Goal: Task Accomplishment & Management: Complete application form

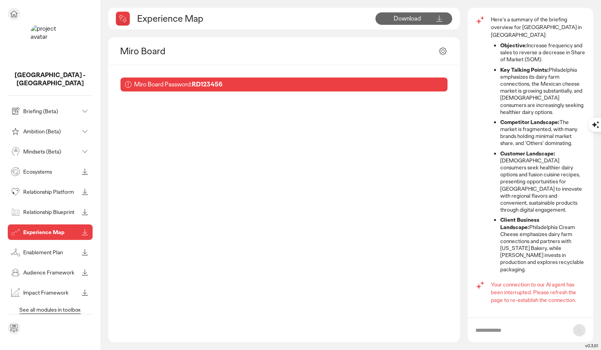
click at [32, 266] on div "Audience Framework" at bounding box center [43, 272] width 69 height 12
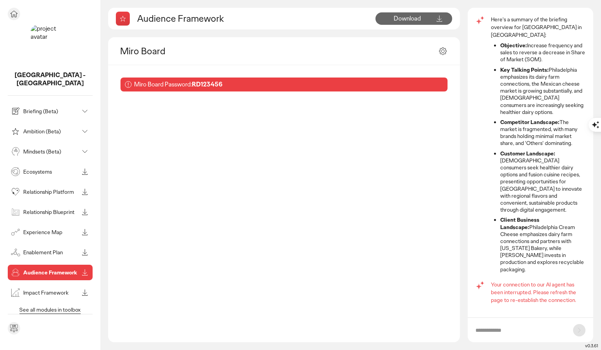
click at [17, 14] on icon at bounding box center [13, 13] width 9 height 9
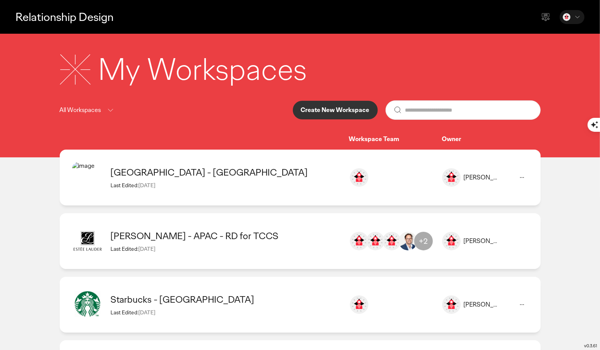
click at [288, 238] on div "Estee Lauder - APAC - RD for TCCS" at bounding box center [226, 236] width 230 height 12
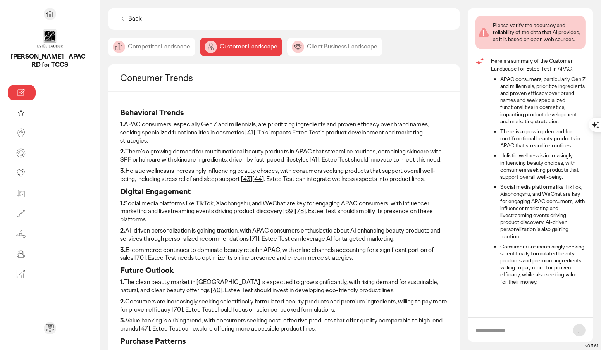
click at [121, 52] on div "Competitor Landscape" at bounding box center [151, 47] width 87 height 19
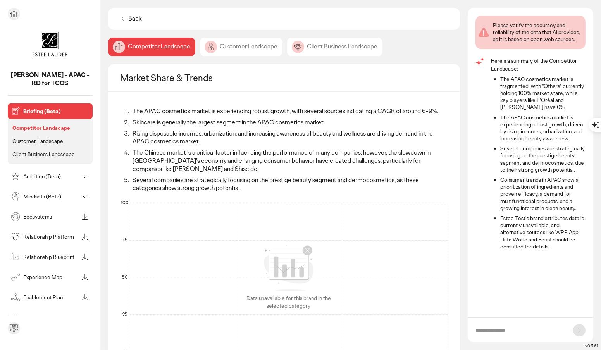
click at [39, 113] on p "Briefing (Beta)" at bounding box center [56, 111] width 66 height 5
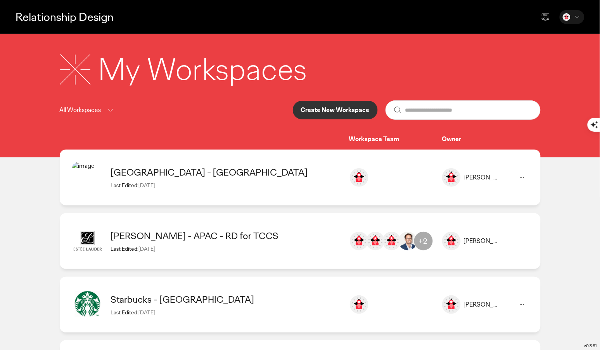
click at [328, 113] on p "Create New Workspace" at bounding box center [335, 110] width 69 height 6
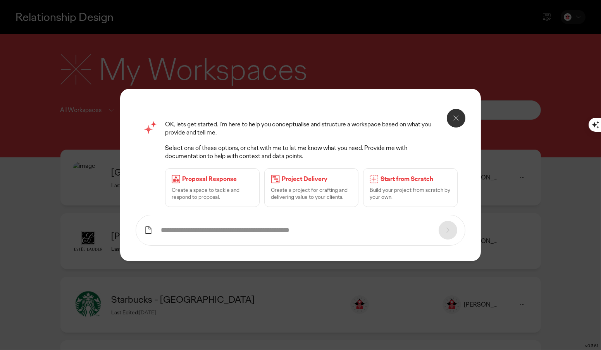
click at [286, 232] on input "text" at bounding box center [296, 230] width 270 height 8
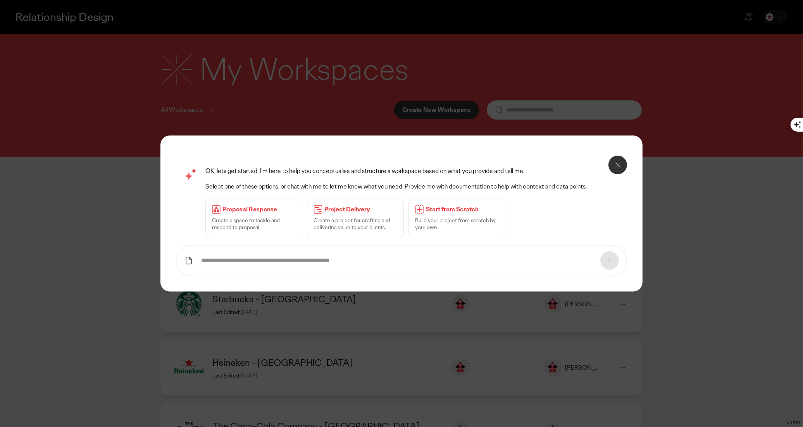
click at [432, 257] on input "text" at bounding box center [396, 261] width 391 height 8
click at [390, 262] on input "**********" at bounding box center [396, 261] width 391 height 8
type input "**********"
click at [601, 264] on icon at bounding box center [609, 260] width 9 height 9
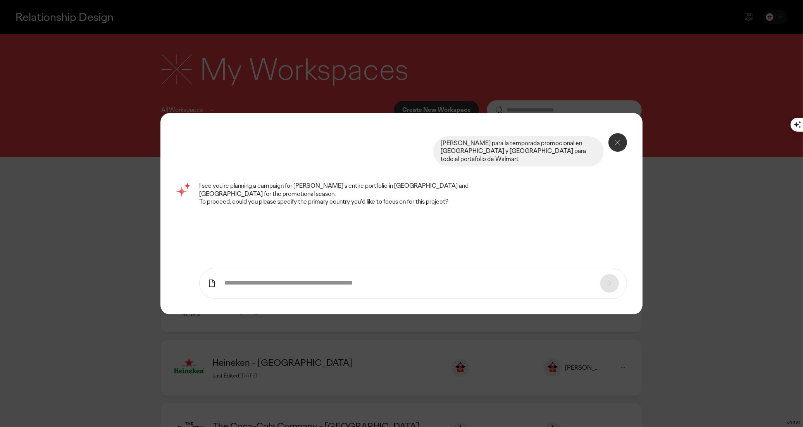
click at [345, 288] on form at bounding box center [412, 283] width 427 height 31
click at [324, 286] on input "text" at bounding box center [408, 283] width 368 height 8
type input "**********"
click at [601, 282] on div at bounding box center [609, 283] width 19 height 19
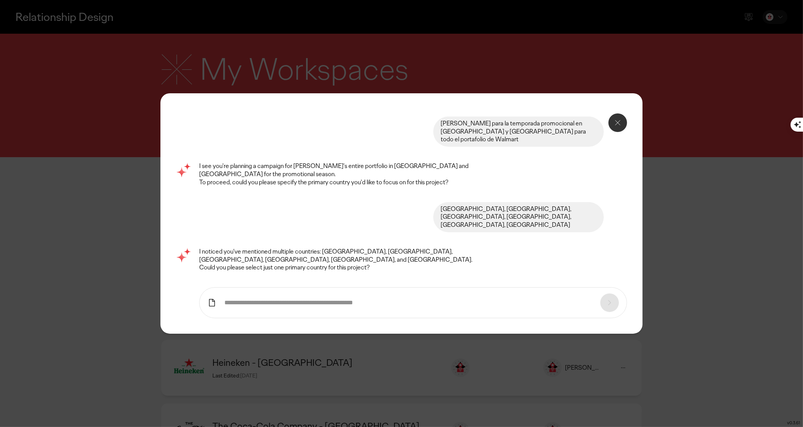
click at [562, 299] on input "text" at bounding box center [408, 303] width 368 height 8
type input "******"
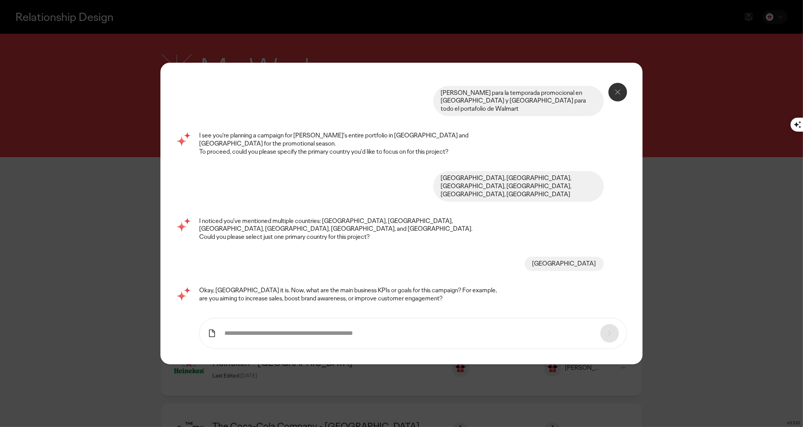
click at [367, 330] on input "text" at bounding box center [408, 334] width 368 height 8
type input "*"
type input "**********"
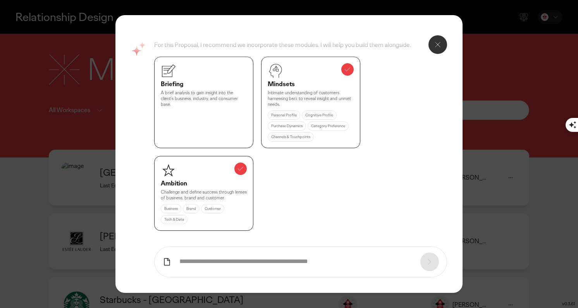
scroll to position [336, 0]
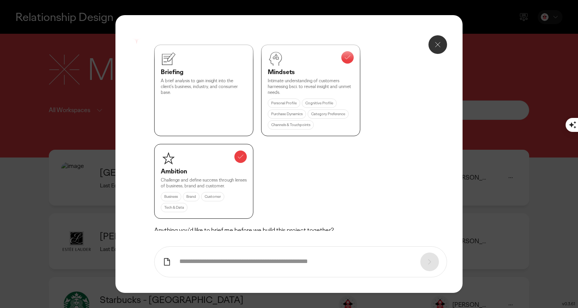
click at [217, 242] on button "Done, bring me to the project" at bounding box center [203, 251] width 98 height 19
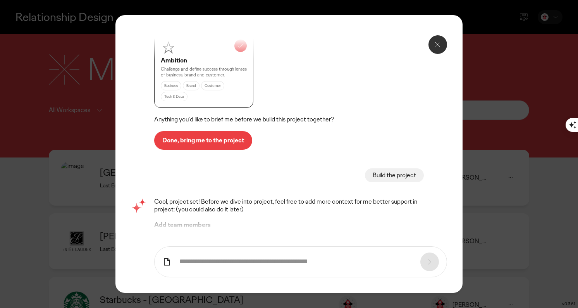
scroll to position [454, 0]
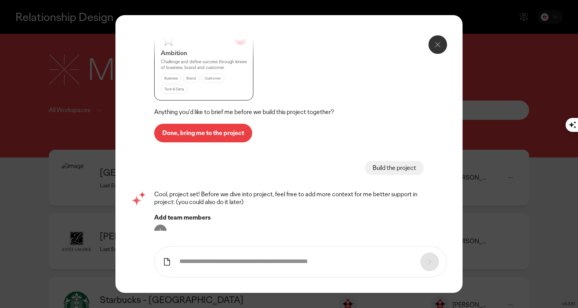
click at [184, 251] on p "Let's roll" at bounding box center [174, 254] width 24 height 6
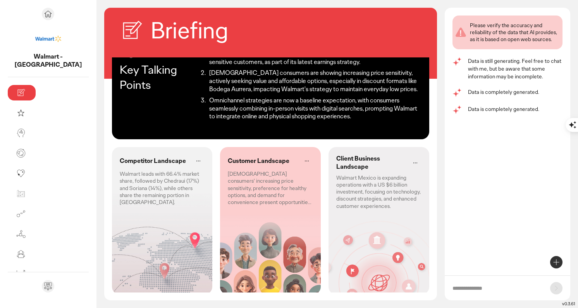
scroll to position [48, 0]
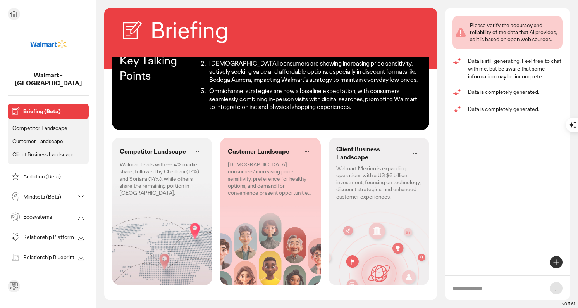
click at [56, 124] on p "Competitor Landscape" at bounding box center [39, 127] width 55 height 7
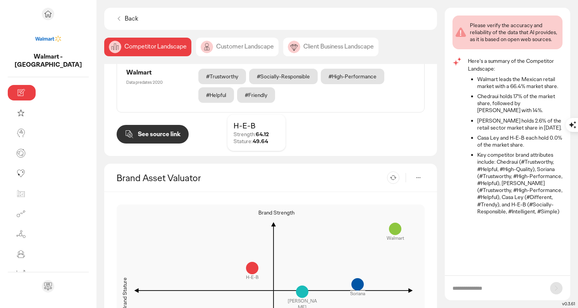
scroll to position [765, 0]
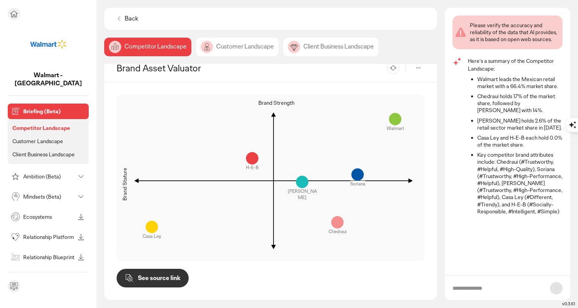
click at [31, 138] on p "Customer Landscape" at bounding box center [37, 141] width 51 height 7
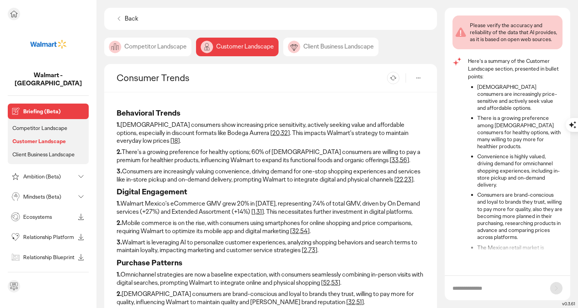
click at [30, 124] on p "Competitor Landscape" at bounding box center [39, 127] width 55 height 7
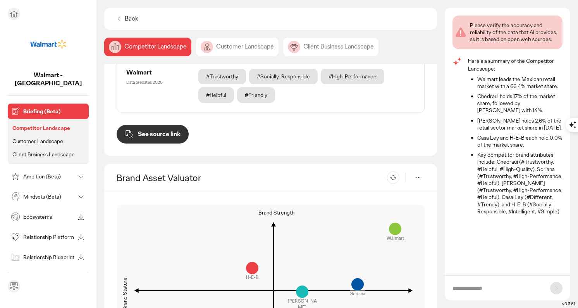
scroll to position [765, 0]
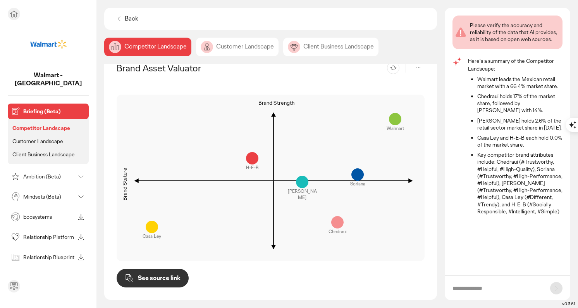
click at [34, 138] on p "Customer Landscape" at bounding box center [37, 141] width 51 height 7
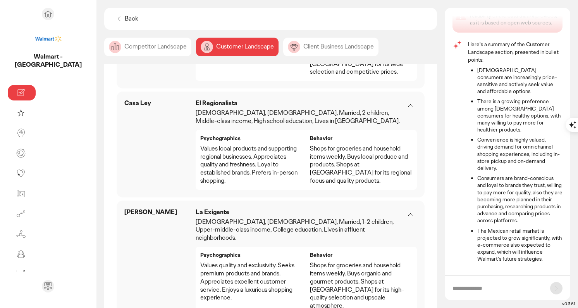
scroll to position [1158, 0]
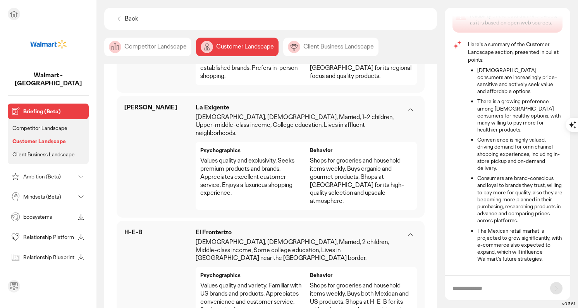
click at [37, 151] on p "Client Business Landscape" at bounding box center [43, 154] width 62 height 7
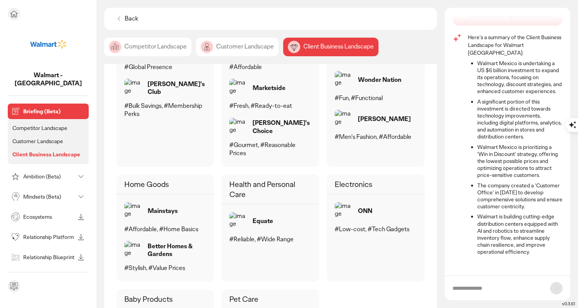
scroll to position [617, 0]
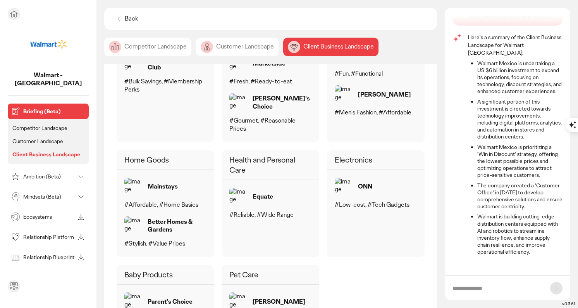
click at [48, 171] on div "Ambition (Beta)" at bounding box center [41, 176] width 65 height 12
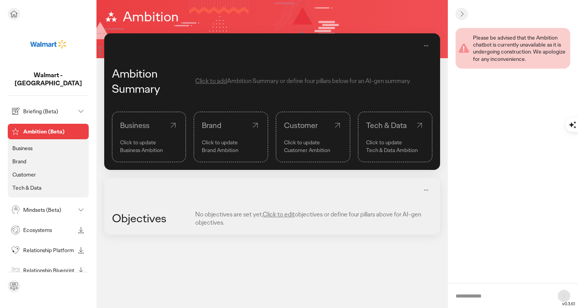
click at [37, 143] on li "Business" at bounding box center [48, 148] width 75 height 10
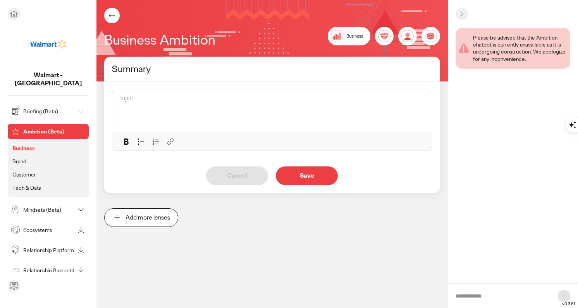
click at [37, 129] on p "Ambition (Beta)" at bounding box center [54, 131] width 62 height 5
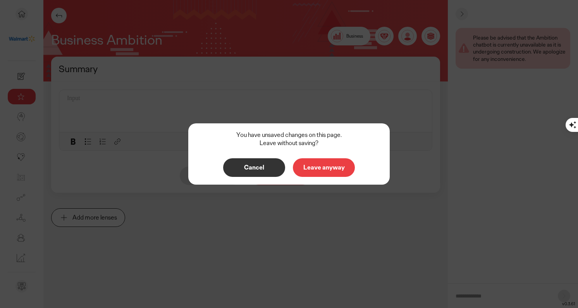
click at [263, 169] on p "Cancel" at bounding box center [254, 167] width 46 height 6
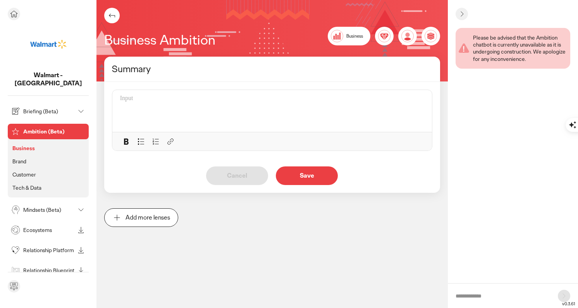
click at [34, 143] on li "Business" at bounding box center [48, 148] width 75 height 10
click at [25, 129] on p "Ambition (Beta)" at bounding box center [54, 131] width 62 height 5
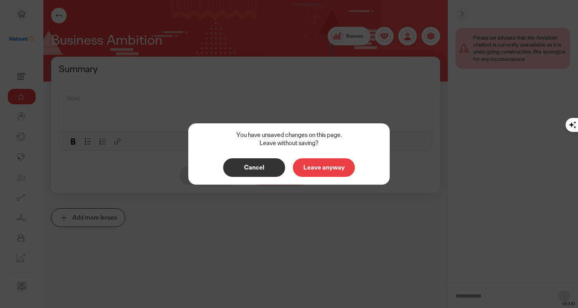
click at [322, 170] on p "Leave anyway" at bounding box center [324, 167] width 46 height 6
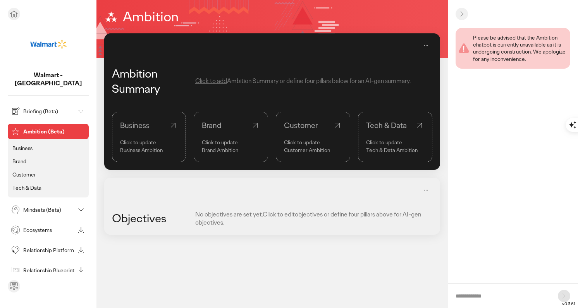
click at [44, 207] on div "Mindsets (Beta)" at bounding box center [41, 209] width 65 height 12
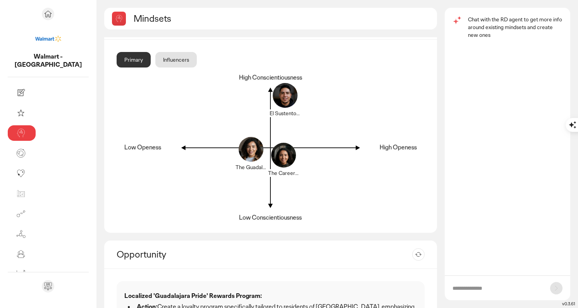
scroll to position [24, 0]
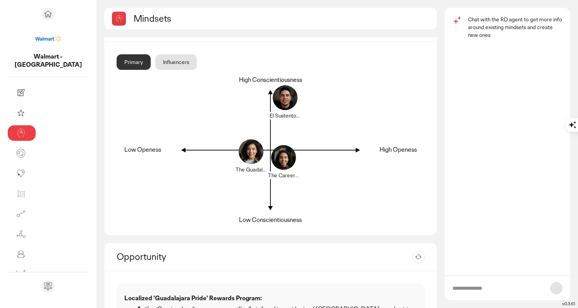
click at [155, 65] on div "Influencers" at bounding box center [175, 62] width 41 height 16
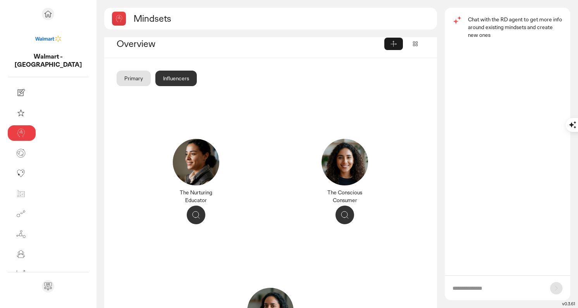
scroll to position [0, 0]
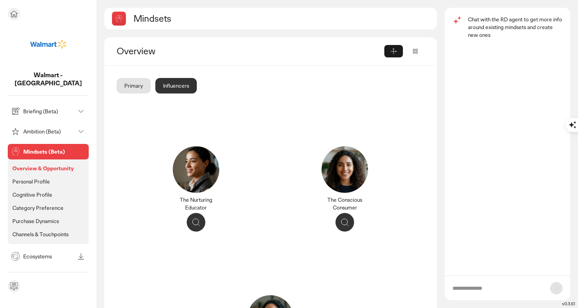
click at [35, 178] on p "Personal Profile" at bounding box center [31, 181] width 38 height 7
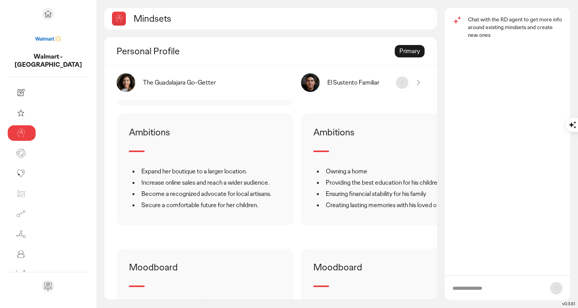
scroll to position [743, 0]
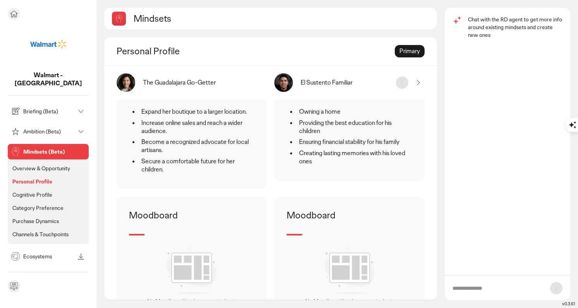
click at [46, 191] on p "Cognitive Profile" at bounding box center [32, 194] width 40 height 7
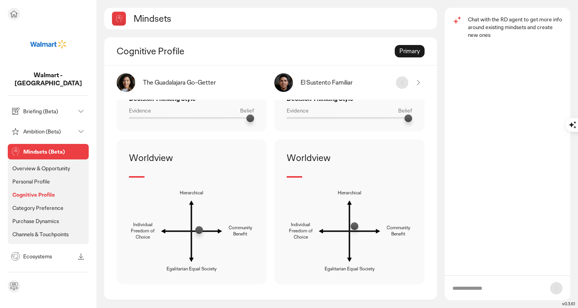
scroll to position [507, 0]
click at [41, 204] on p "Category Preference" at bounding box center [37, 207] width 51 height 7
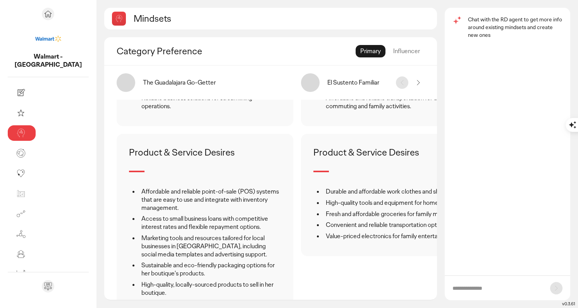
scroll to position [60, 0]
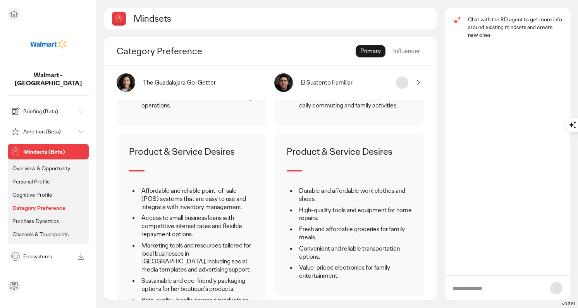
click at [38, 217] on p "Purchase Dynamics" at bounding box center [35, 220] width 47 height 7
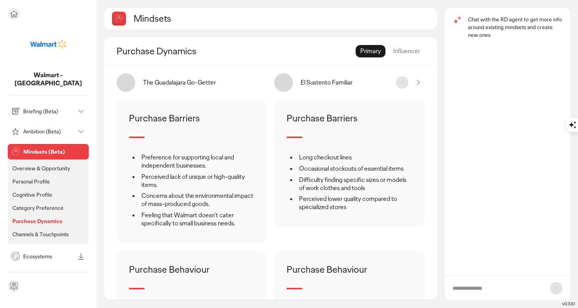
click at [41, 231] on p "Channels & Touchpoints" at bounding box center [40, 234] width 56 height 7
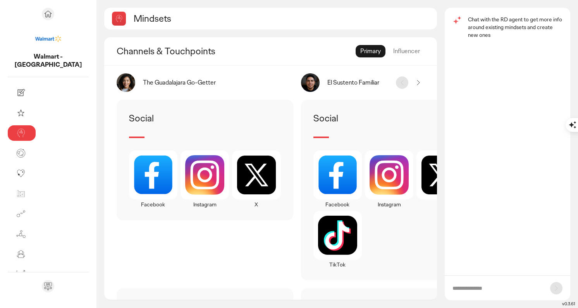
click at [399, 55] on div "Influencer" at bounding box center [407, 51] width 36 height 12
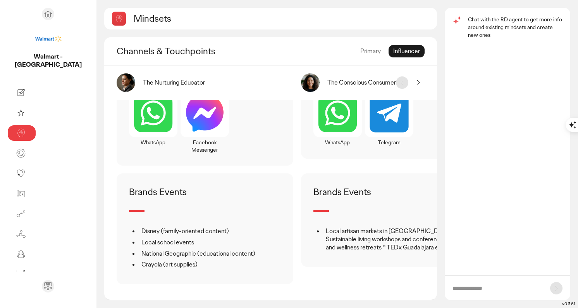
scroll to position [675, 0]
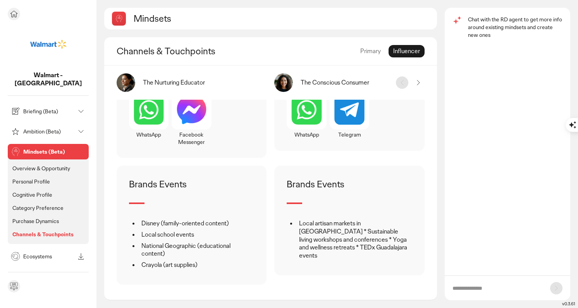
click at [38, 109] on p "Briefing (Beta)" at bounding box center [49, 111] width 52 height 5
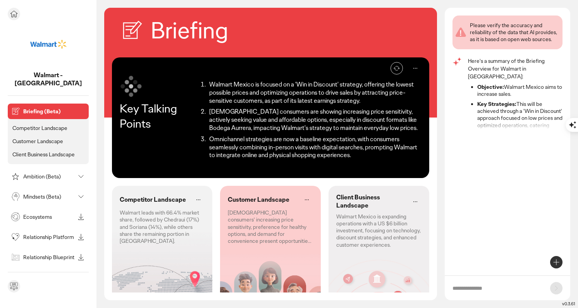
click at [51, 196] on div "Mindsets (Beta)" at bounding box center [48, 197] width 81 height 16
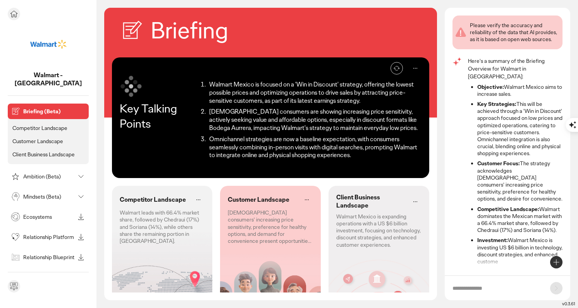
scroll to position [9, 0]
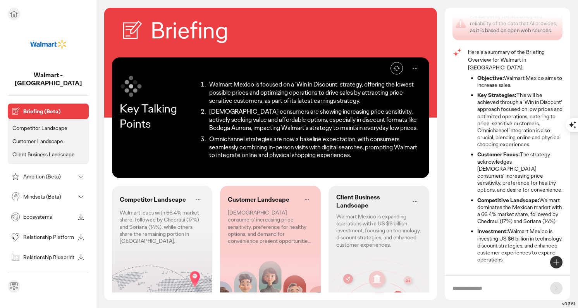
click at [40, 138] on p "Customer Landscape" at bounding box center [37, 141] width 51 height 7
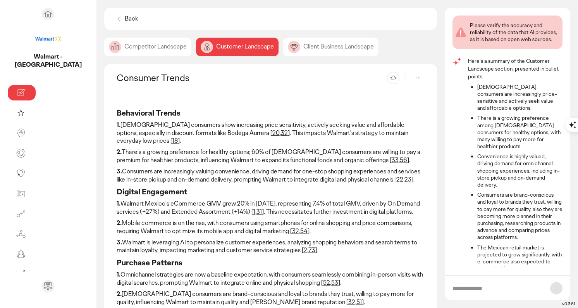
click at [125, 134] on p "1. Mexican consumers show increasing price sensitivity, actively seeking value …" at bounding box center [271, 133] width 308 height 24
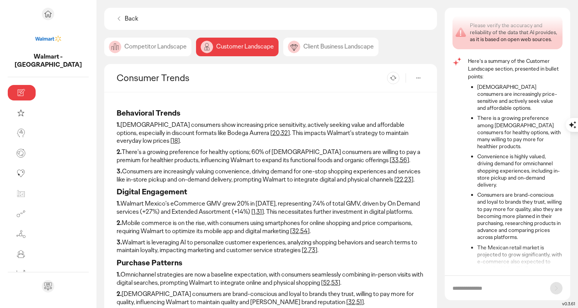
scroll to position [17, 0]
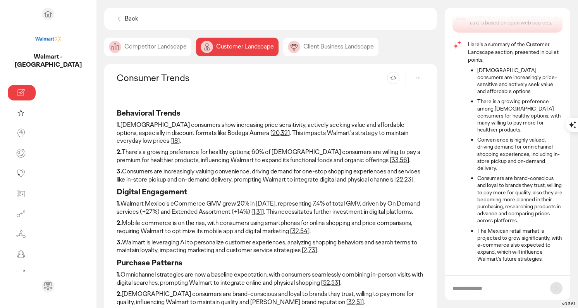
click at [281, 134] on link "32" at bounding box center [284, 133] width 7 height 8
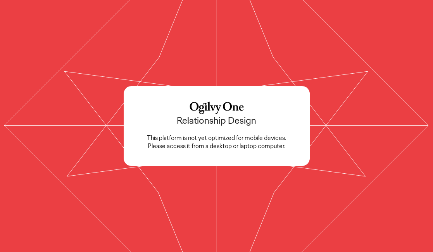
scroll to position [50, 0]
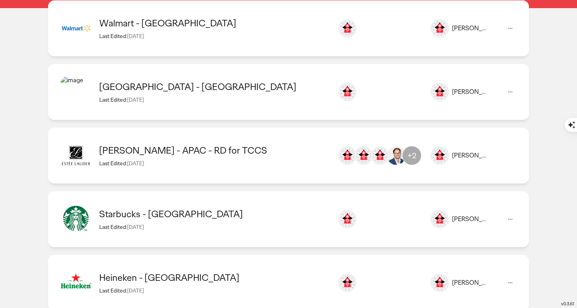
scroll to position [150, 0]
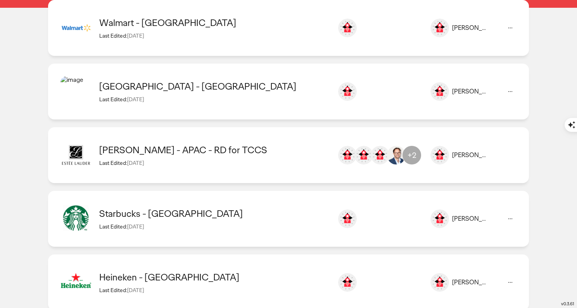
click at [188, 103] on div "Philadelphia - Mexico Last Edited: 23 Sep 2025 Ana Contreras ana.contreras@ogil…" at bounding box center [288, 92] width 481 height 56
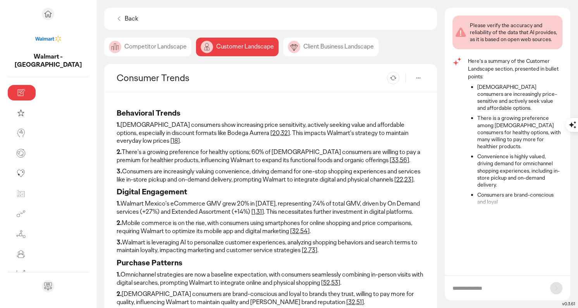
click at [400, 156] on link "56" at bounding box center [403, 160] width 7 height 8
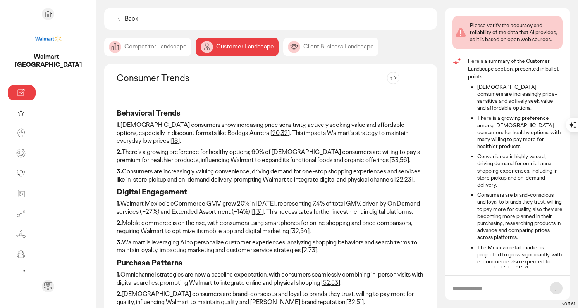
scroll to position [17, 0]
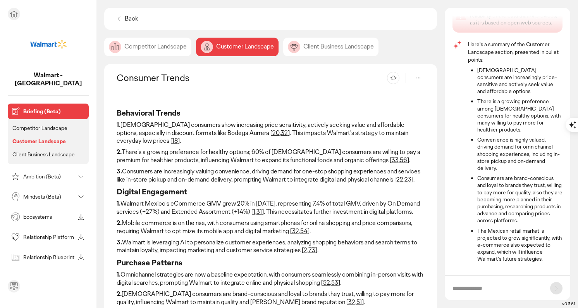
click at [32, 214] on p "Ecosystems" at bounding box center [49, 216] width 52 height 5
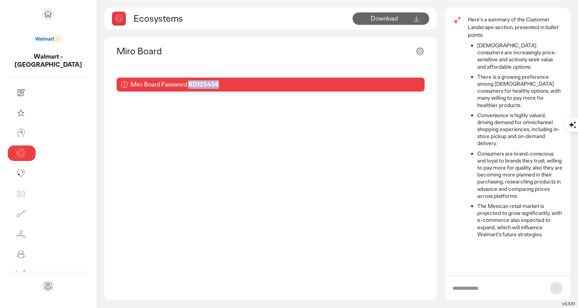
drag, startPoint x: 169, startPoint y: 84, endPoint x: 138, endPoint y: 84, distance: 31.8
type textarea "********"
click at [138, 84] on div "Miro Board Password: RD123456" at bounding box center [271, 85] width 308 height 14
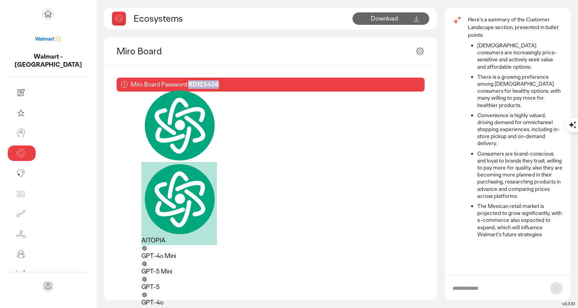
copy b "RD123456"
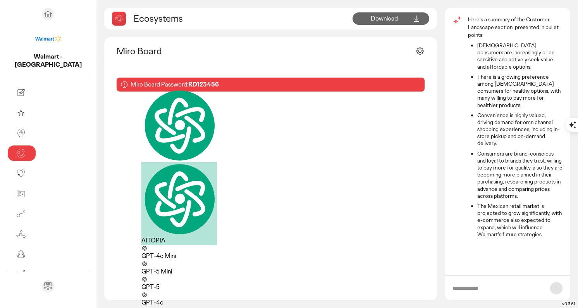
click at [268, 59] on div "Miro Board" at bounding box center [270, 51] width 333 height 28
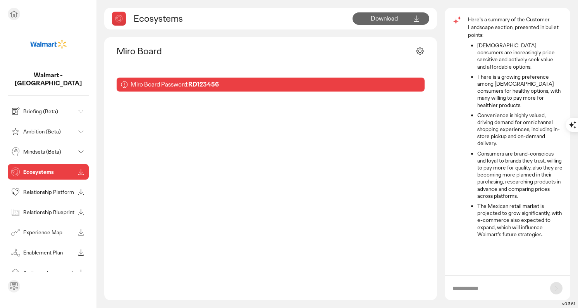
click at [40, 189] on p "Relationship Platform" at bounding box center [49, 191] width 52 height 5
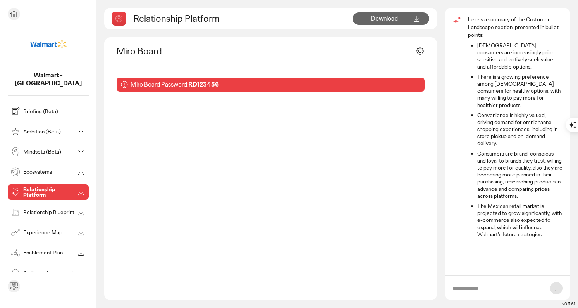
click at [34, 209] on p "Relationship Blueprint" at bounding box center [49, 211] width 52 height 5
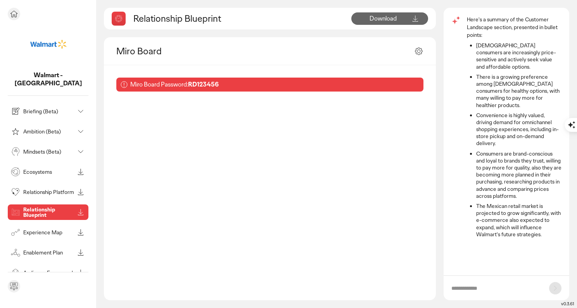
click at [34, 229] on p "Experience Map" at bounding box center [48, 231] width 51 height 5
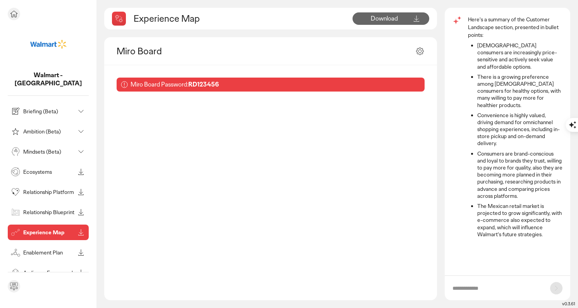
click at [36, 250] on p "Enablement Plan" at bounding box center [49, 252] width 52 height 5
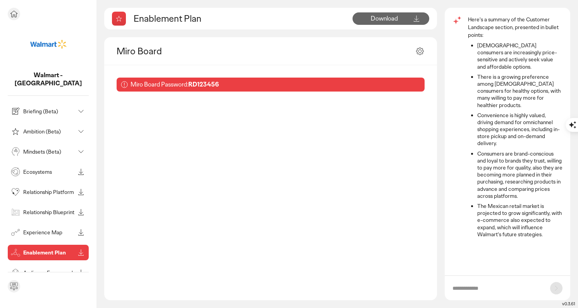
click at [30, 270] on p "Audience Framework" at bounding box center [49, 272] width 52 height 5
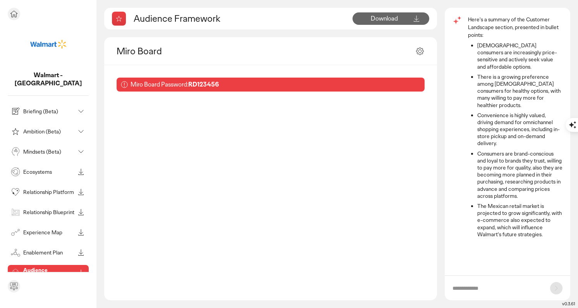
scroll to position [34, 0]
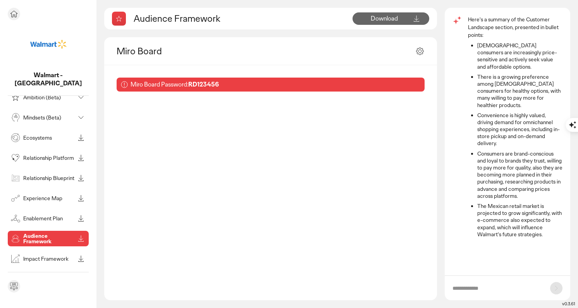
click at [40, 256] on p "Impact Framework" at bounding box center [49, 258] width 52 height 5
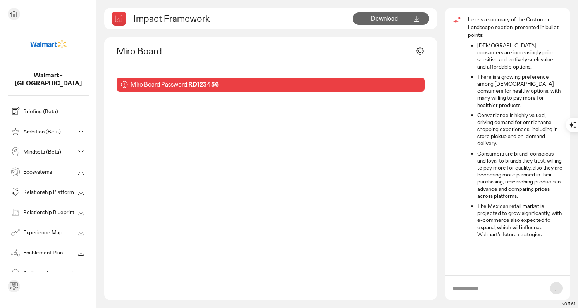
click at [55, 109] on p "Briefing (Beta)" at bounding box center [49, 111] width 52 height 5
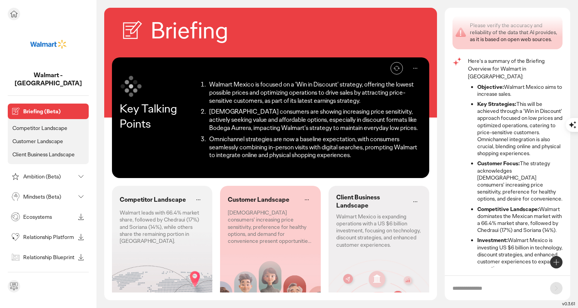
scroll to position [9, 0]
